Goal: Task Accomplishment & Management: Complete application form

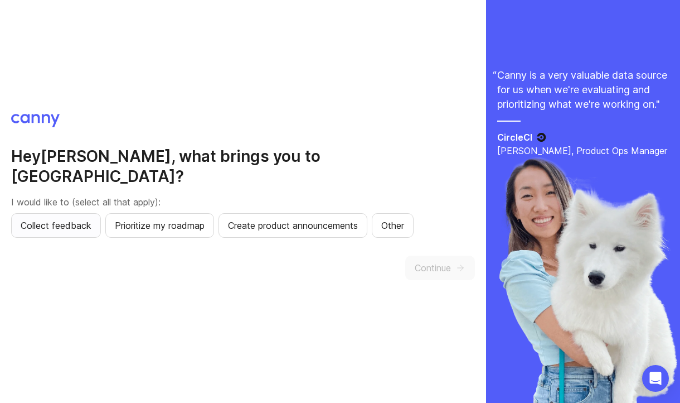
click at [74, 219] on span "Collect feedback" at bounding box center [56, 225] width 71 height 13
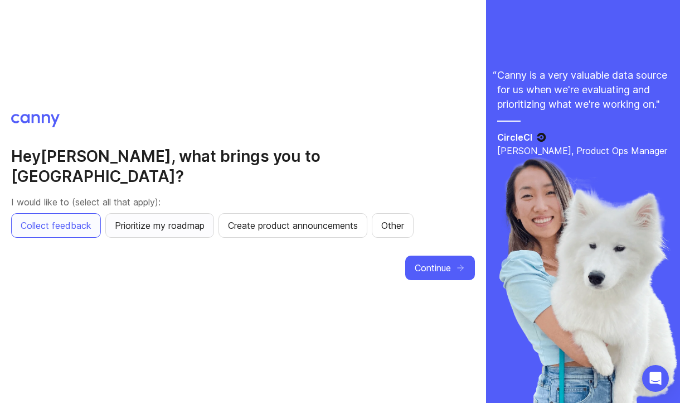
click at [172, 219] on span "Prioritize my roadmap" at bounding box center [160, 225] width 90 height 13
click at [315, 213] on button "Create product announcements" at bounding box center [293, 225] width 149 height 25
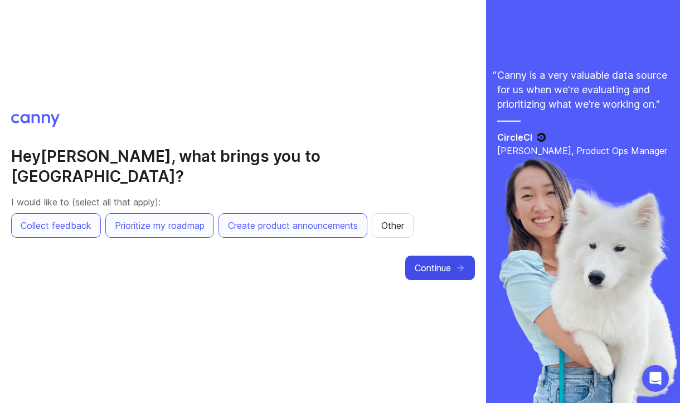
click at [431, 261] on span "Continue" at bounding box center [433, 267] width 36 height 13
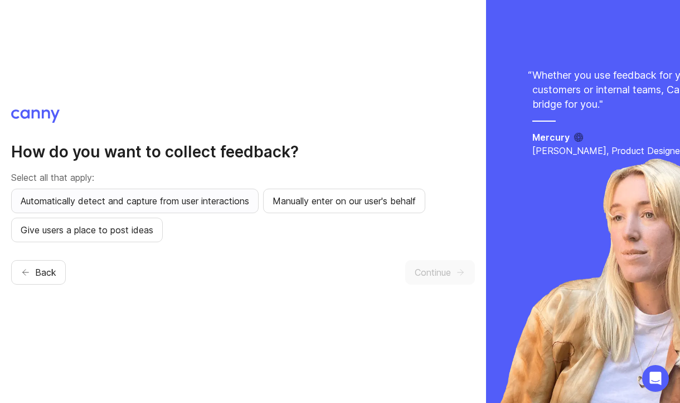
click at [124, 203] on span "Automatically detect and capture from user interactions" at bounding box center [135, 200] width 229 height 13
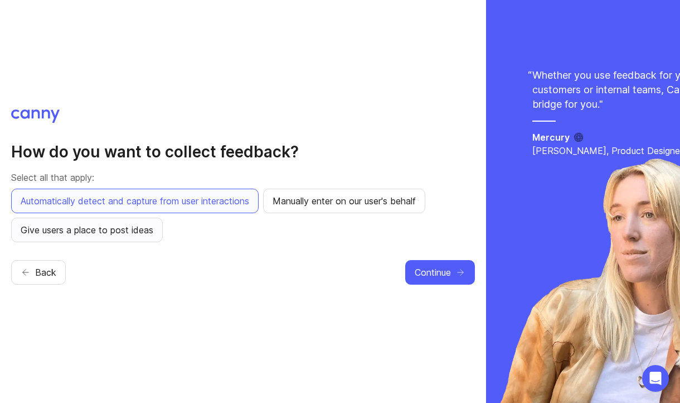
click at [140, 226] on span "Give users a place to post ideas" at bounding box center [87, 229] width 133 height 13
click at [358, 206] on span "Manually enter on our user's behalf" at bounding box center [344, 200] width 143 height 13
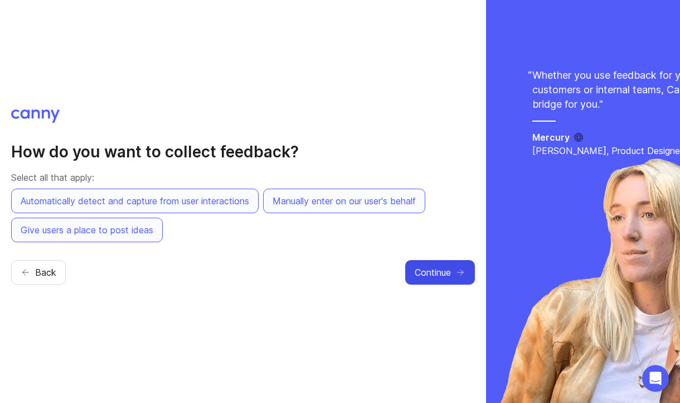
click at [443, 276] on span "Continue" at bounding box center [433, 271] width 36 height 13
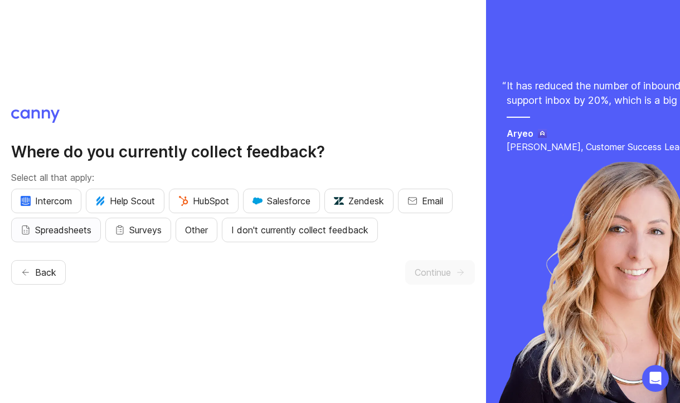
click at [66, 231] on span "Spreadsheets" at bounding box center [63, 229] width 56 height 13
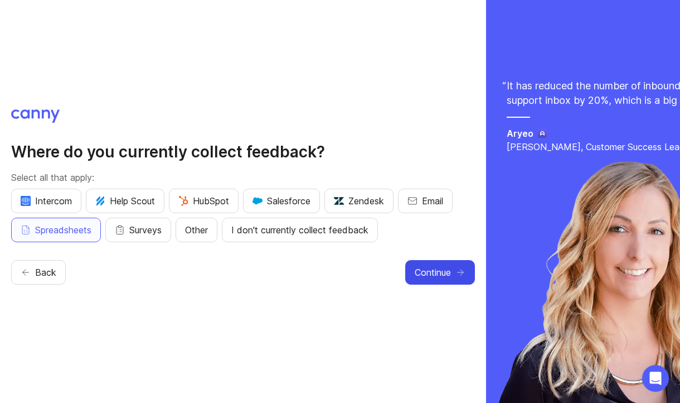
click at [434, 274] on span "Continue" at bounding box center [433, 271] width 36 height 13
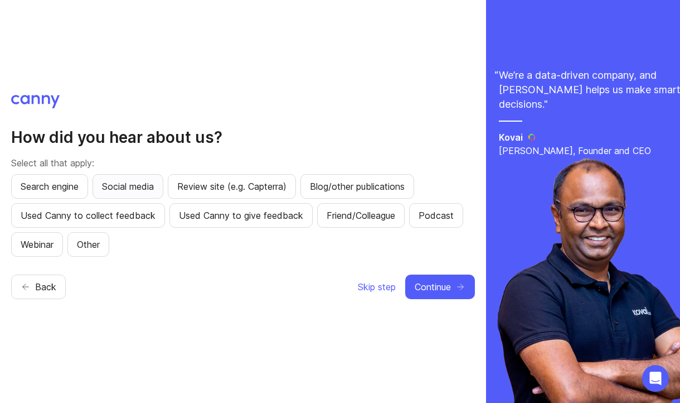
click at [139, 180] on span "Social media" at bounding box center [128, 186] width 52 height 13
click at [442, 286] on span "Continue" at bounding box center [433, 286] width 36 height 13
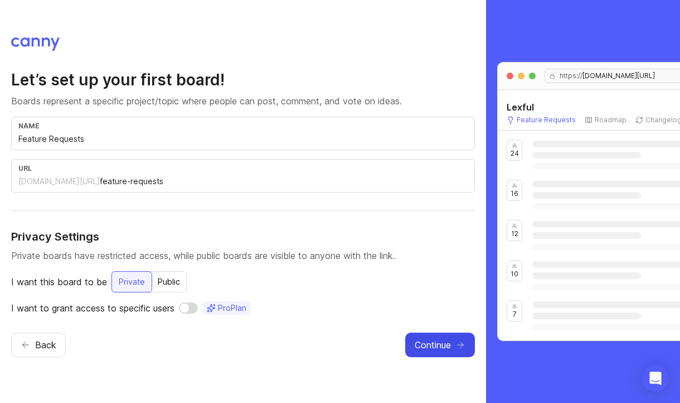
click at [445, 346] on span "Continue" at bounding box center [433, 344] width 36 height 13
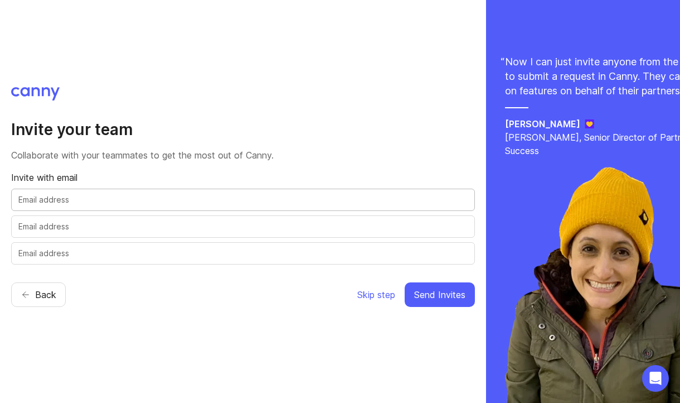
click at [76, 199] on input "text" at bounding box center [243, 200] width 450 height 12
type input "[EMAIL_ADDRESS]"
click at [452, 296] on span "Send Invites" at bounding box center [439, 294] width 51 height 13
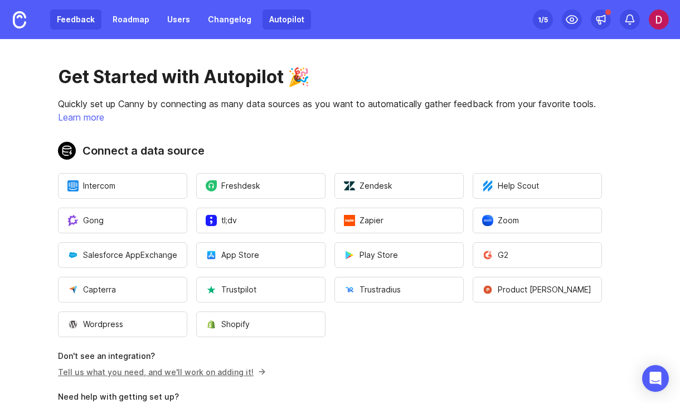
click at [76, 25] on link "Feedback" at bounding box center [75, 19] width 51 height 20
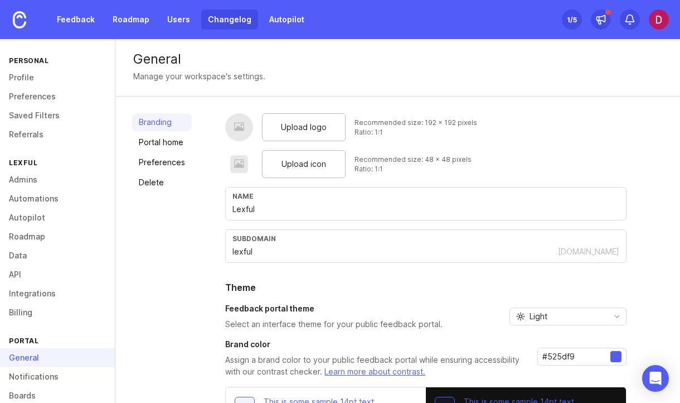
click at [228, 18] on link "Changelog" at bounding box center [229, 19] width 57 height 20
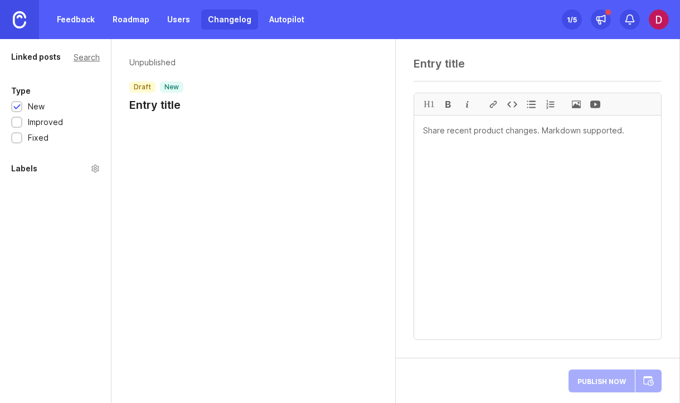
click at [18, 18] on img at bounding box center [19, 19] width 13 height 17
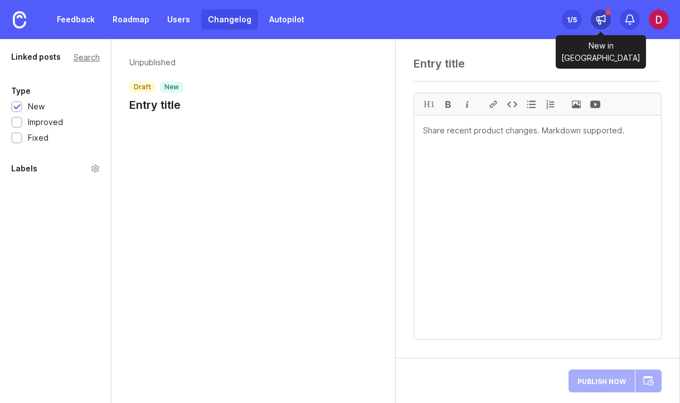
click at [601, 18] on icon at bounding box center [601, 19] width 11 height 11
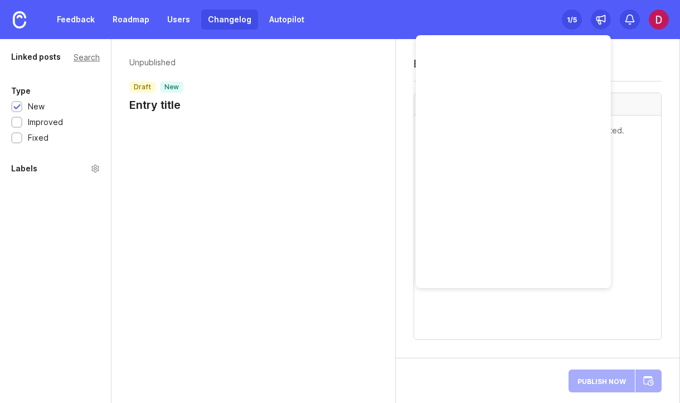
click at [356, 81] on header "Unpublished draft new Entry title" at bounding box center [253, 85] width 248 height 56
